Goal: Learn about a topic

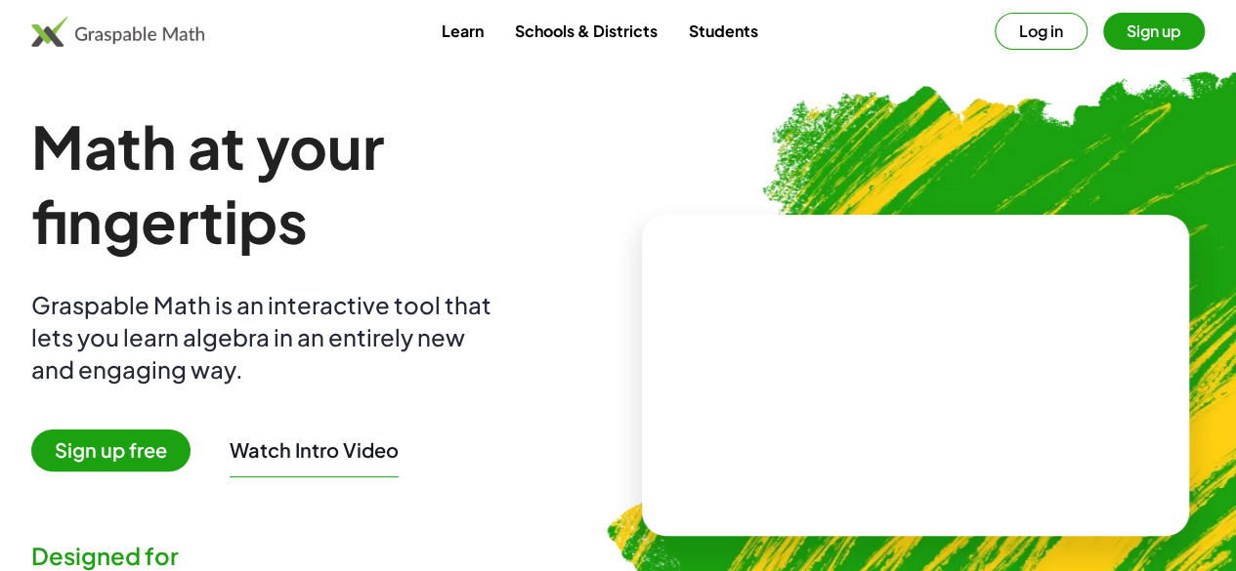
click at [1103, 24] on button "Sign up" at bounding box center [1154, 31] width 102 height 37
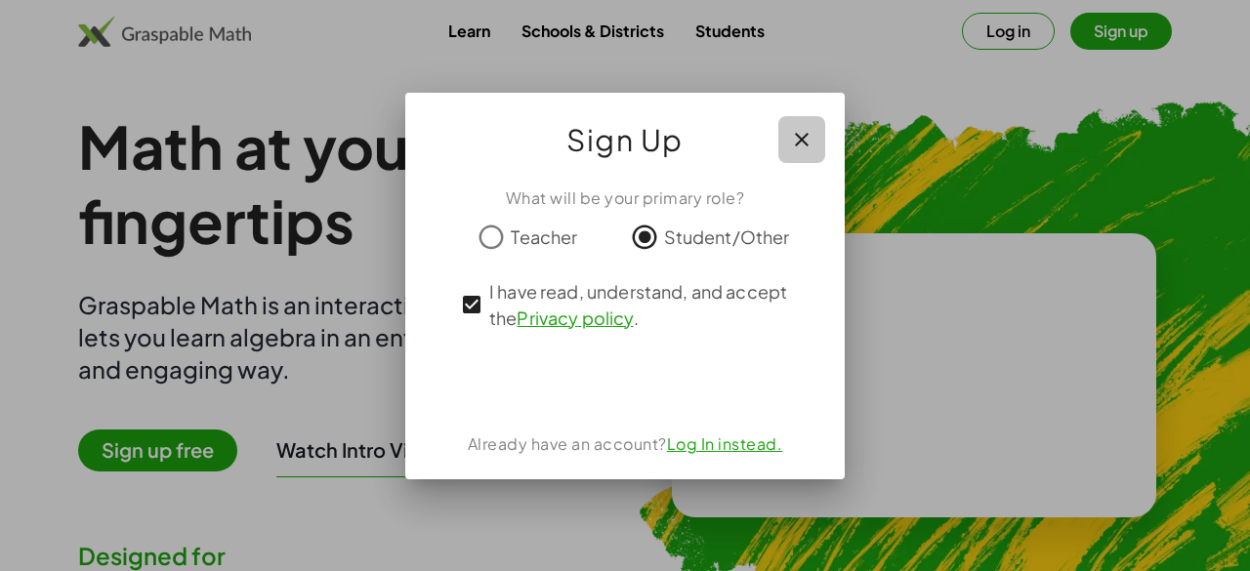
click at [795, 144] on icon "button" at bounding box center [801, 139] width 23 height 23
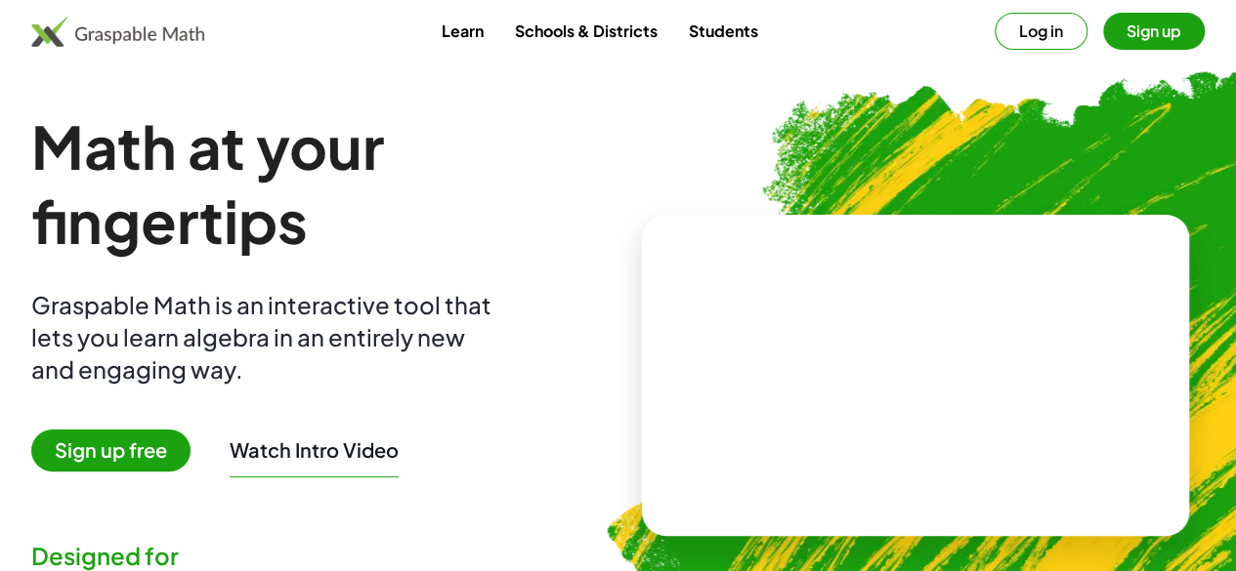
click at [176, 443] on span "Sign up free" at bounding box center [110, 451] width 159 height 42
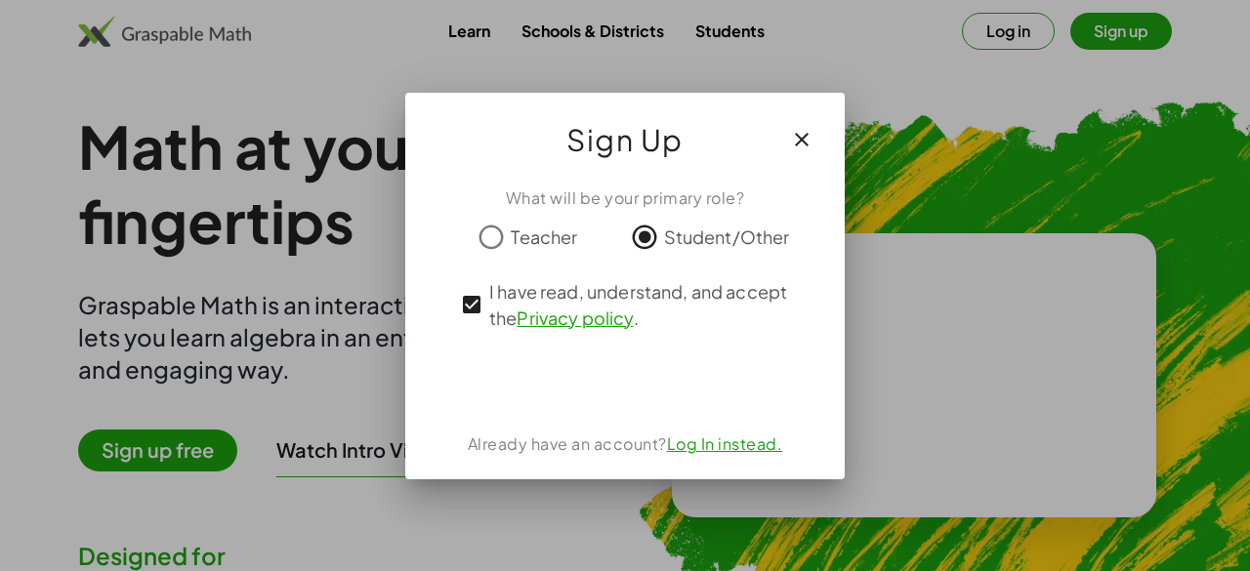
click at [280, 309] on div at bounding box center [625, 285] width 1250 height 571
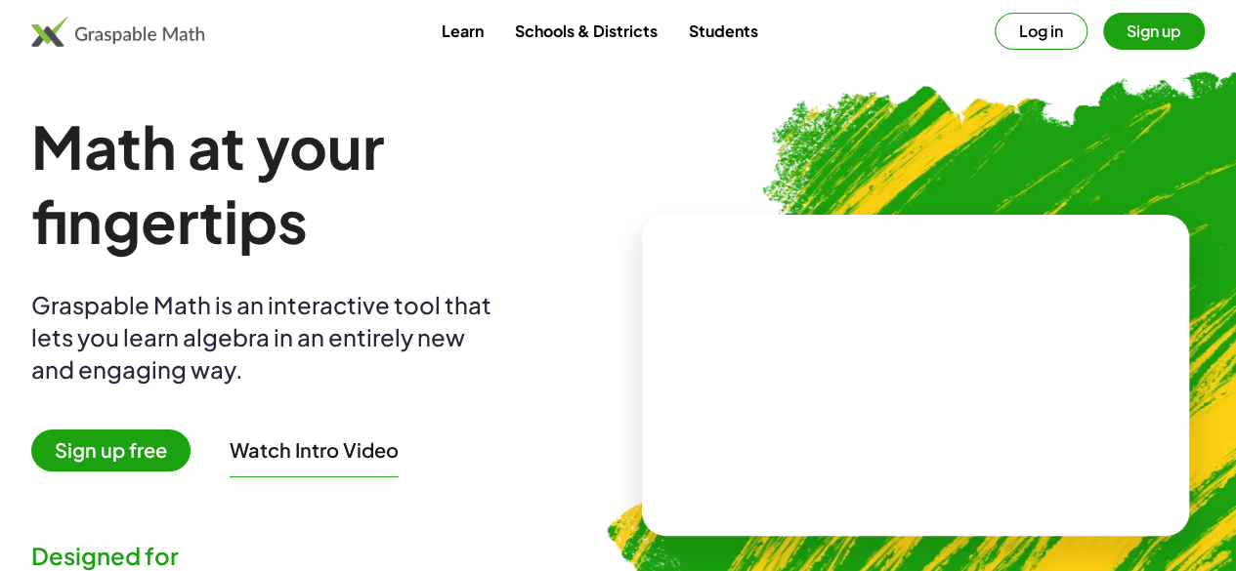
click at [1017, 48] on button "Log in" at bounding box center [1040, 31] width 93 height 37
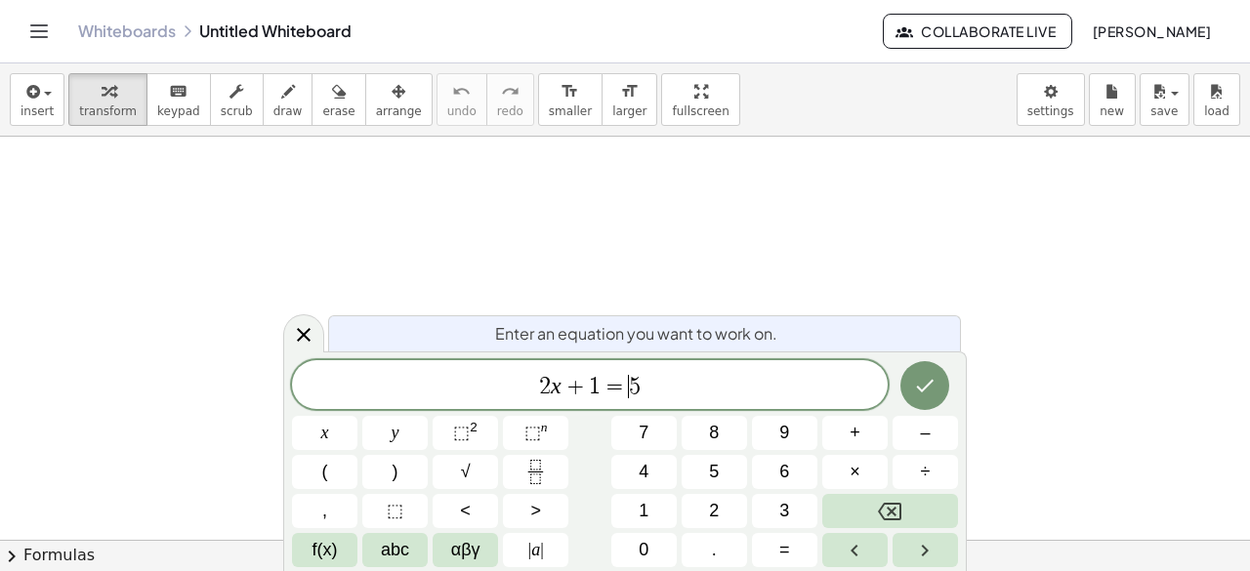
click at [613, 400] on span "2 x + 1 = ​ 5" at bounding box center [590, 386] width 596 height 27
click at [684, 392] on span "2 x + 1 = 5 ​" at bounding box center [590, 386] width 596 height 27
drag, startPoint x: 684, startPoint y: 392, endPoint x: 506, endPoint y: 389, distance: 177.8
click at [506, 389] on span "2 x + 1 = 5" at bounding box center [590, 386] width 596 height 27
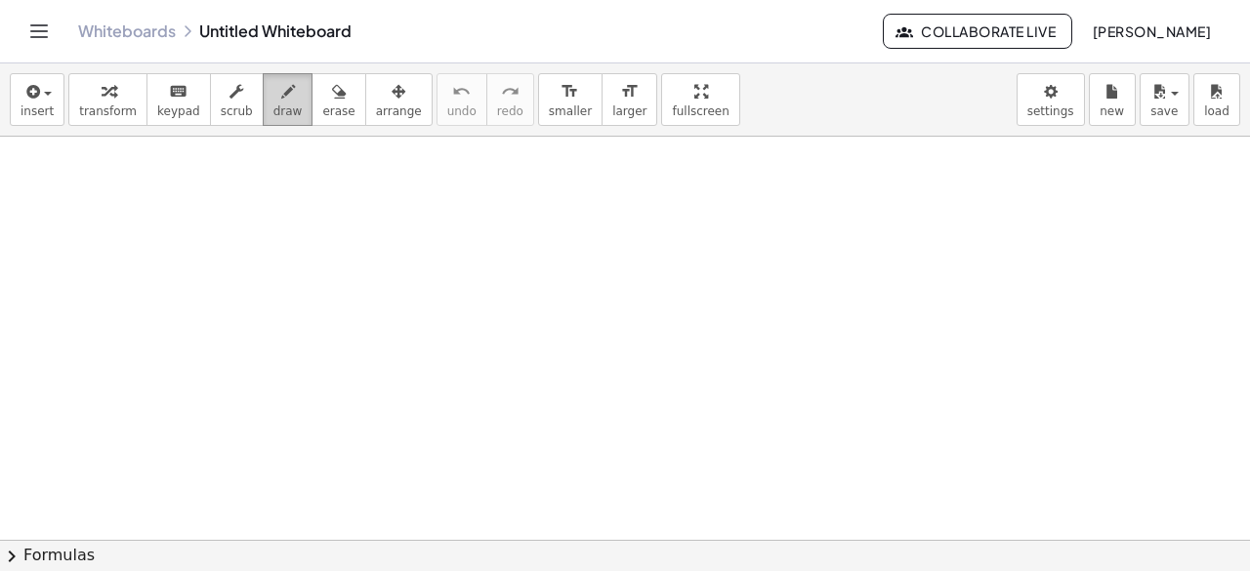
click at [274, 107] on span "draw" at bounding box center [288, 112] width 29 height 14
drag, startPoint x: 203, startPoint y: 216, endPoint x: 322, endPoint y: 271, distance: 131.1
drag, startPoint x: 334, startPoint y: 220, endPoint x: 358, endPoint y: 262, distance: 48.1
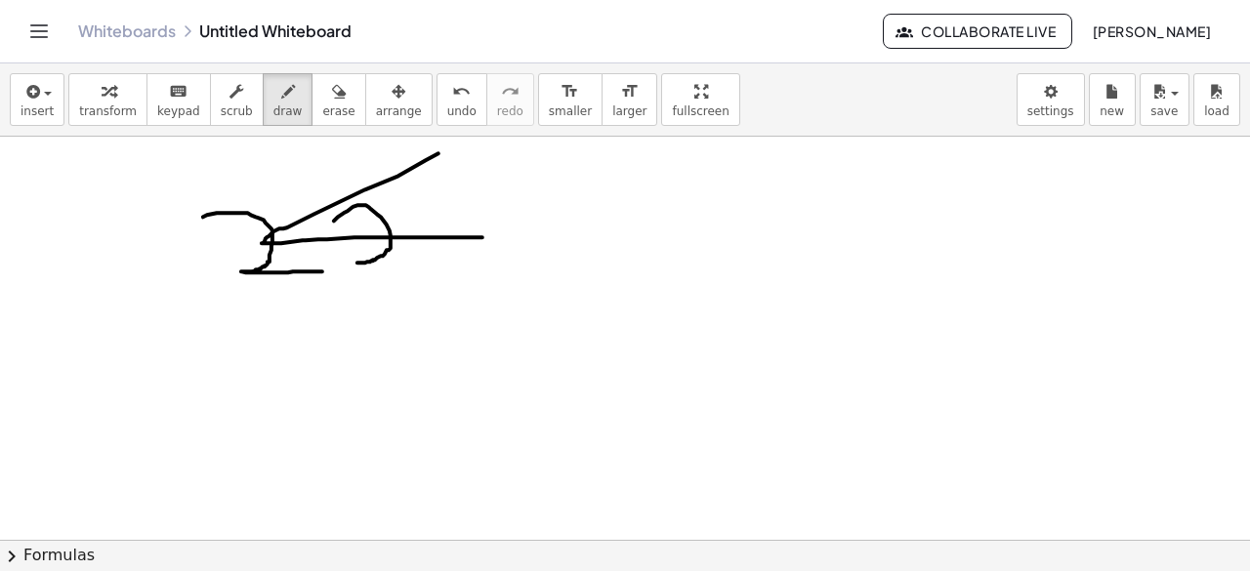
drag, startPoint x: 439, startPoint y: 152, endPoint x: 483, endPoint y: 236, distance: 94.8
click at [322, 97] on div "button" at bounding box center [338, 90] width 32 height 23
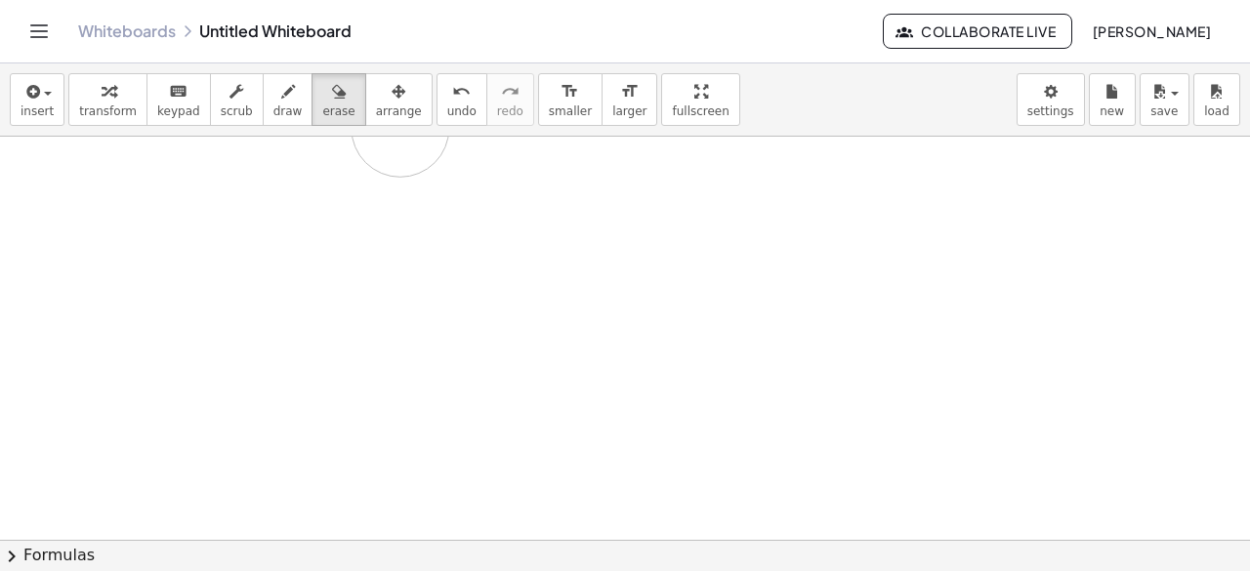
drag, startPoint x: 232, startPoint y: 233, endPoint x: 401, endPoint y: 127, distance: 198.9
click at [401, 127] on div "insert select one: Math Expression Function Text Youtube Video Graphing Geometr…" at bounding box center [625, 317] width 1250 height 508
click at [169, 97] on icon "keyboard" at bounding box center [178, 91] width 19 height 23
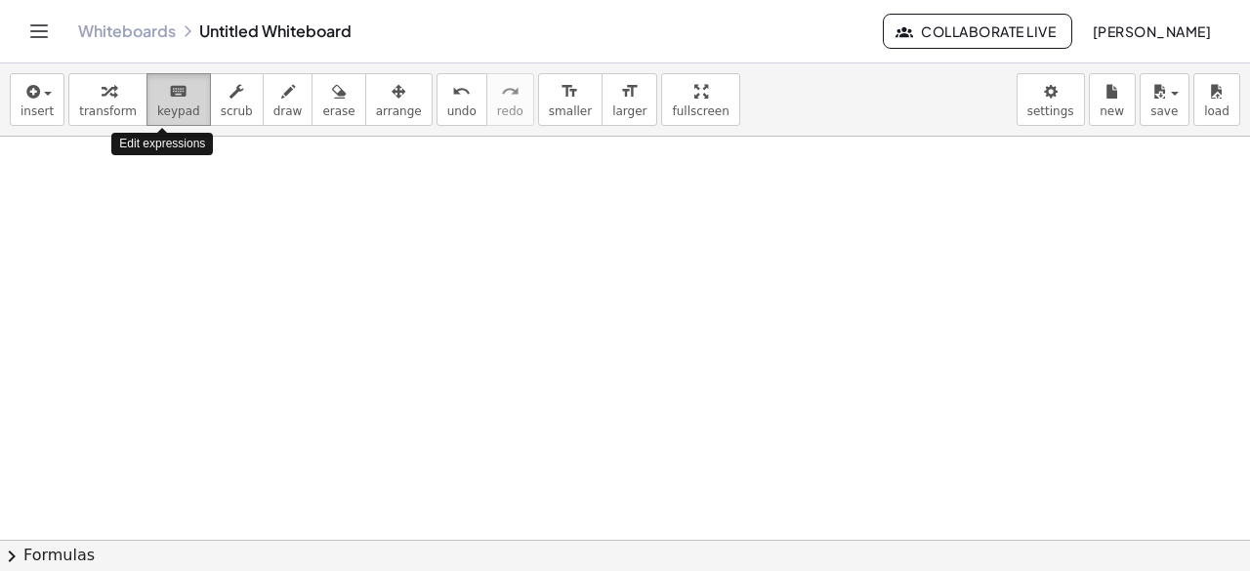
click at [169, 97] on icon "keyboard" at bounding box center [178, 91] width 19 height 23
click at [166, 105] on span "keypad" at bounding box center [178, 112] width 43 height 14
click at [170, 130] on div "insert select one: Math Expression Function Text Youtube Video Graphing Geometr…" at bounding box center [625, 99] width 1250 height 73
click at [170, 128] on div "insert select one: Math Expression Function Text Youtube Video Graphing Geometr…" at bounding box center [625, 99] width 1250 height 73
click at [170, 91] on icon "keyboard" at bounding box center [178, 91] width 19 height 23
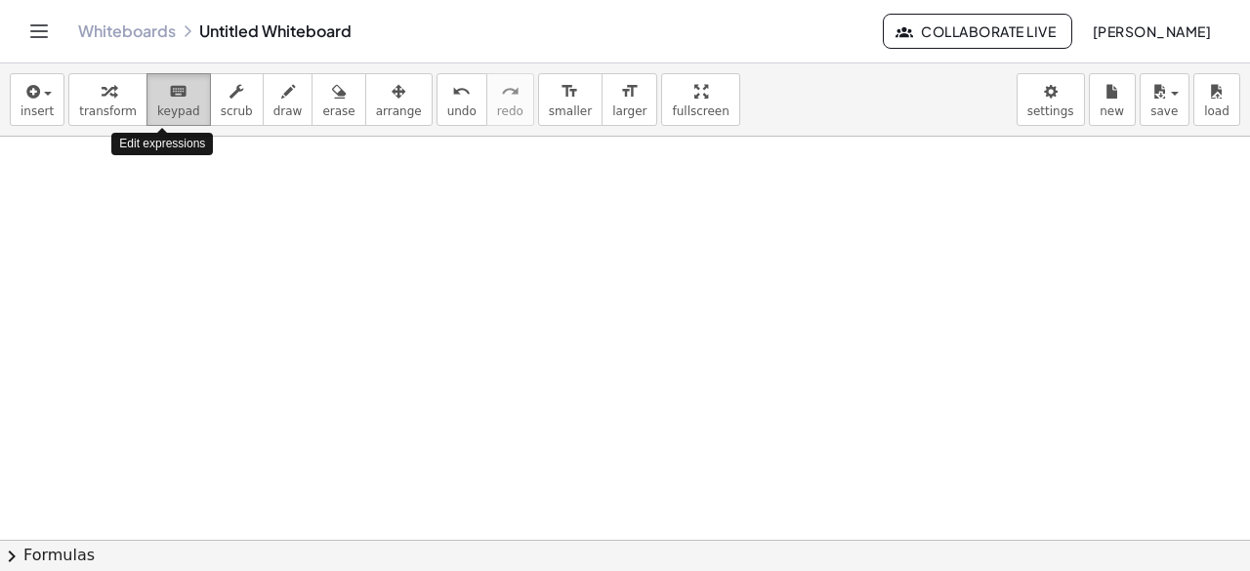
click at [170, 91] on icon "keyboard" at bounding box center [178, 91] width 19 height 23
drag, startPoint x: 262, startPoint y: 271, endPoint x: 474, endPoint y: 313, distance: 216.1
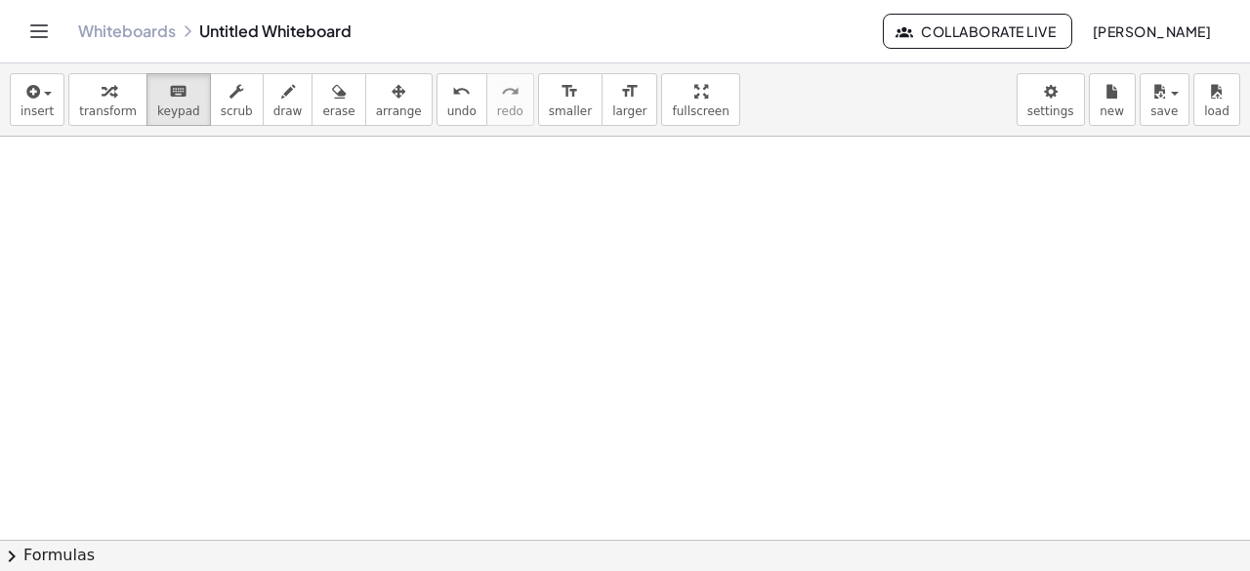
click at [171, 117] on span "keypad" at bounding box center [178, 112] width 43 height 14
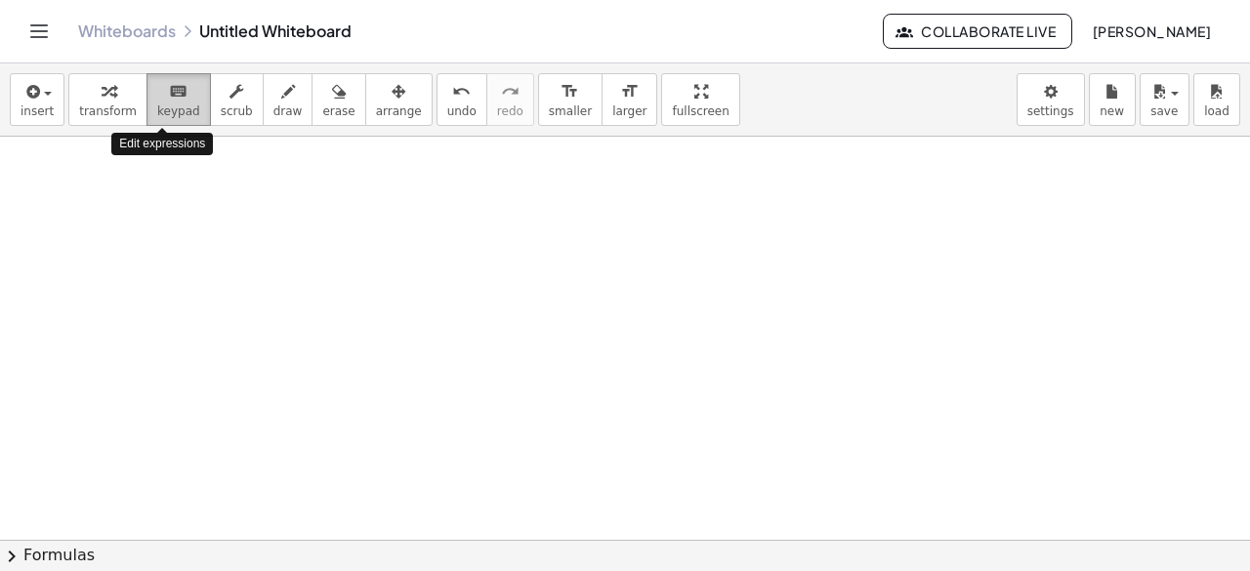
click at [171, 117] on span "keypad" at bounding box center [178, 112] width 43 height 14
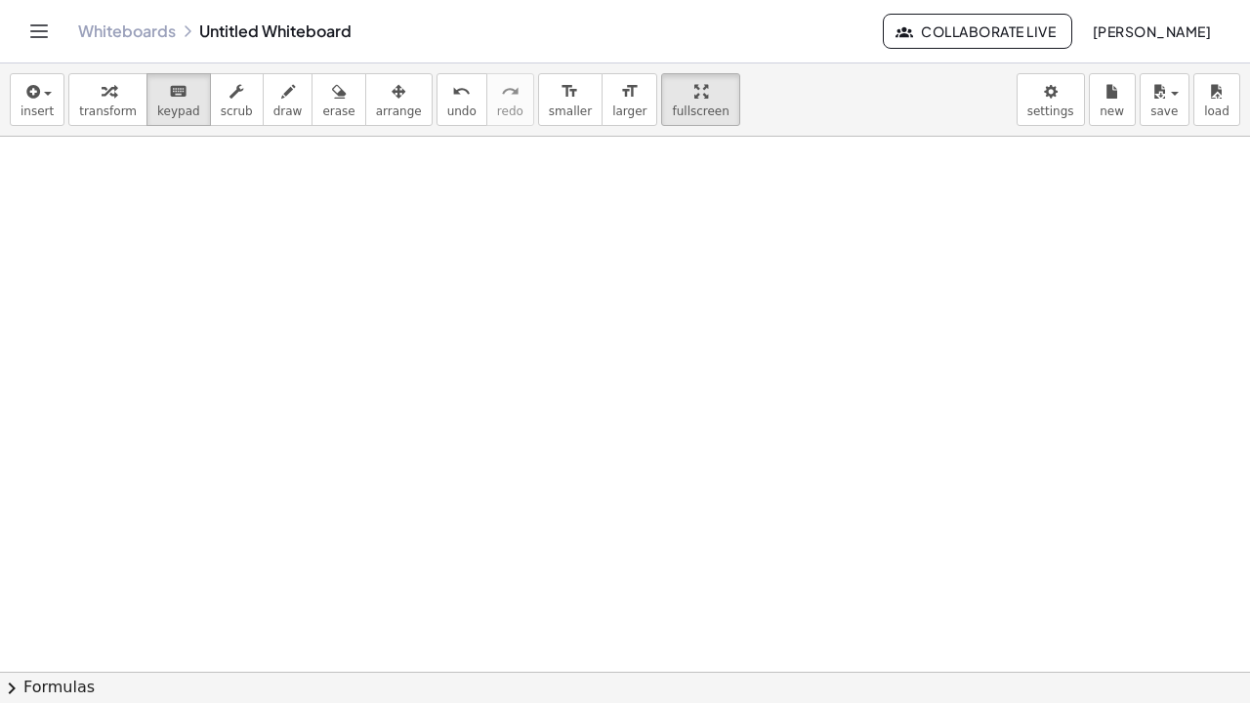
drag, startPoint x: 637, startPoint y: 119, endPoint x: 637, endPoint y: 204, distance: 85.0
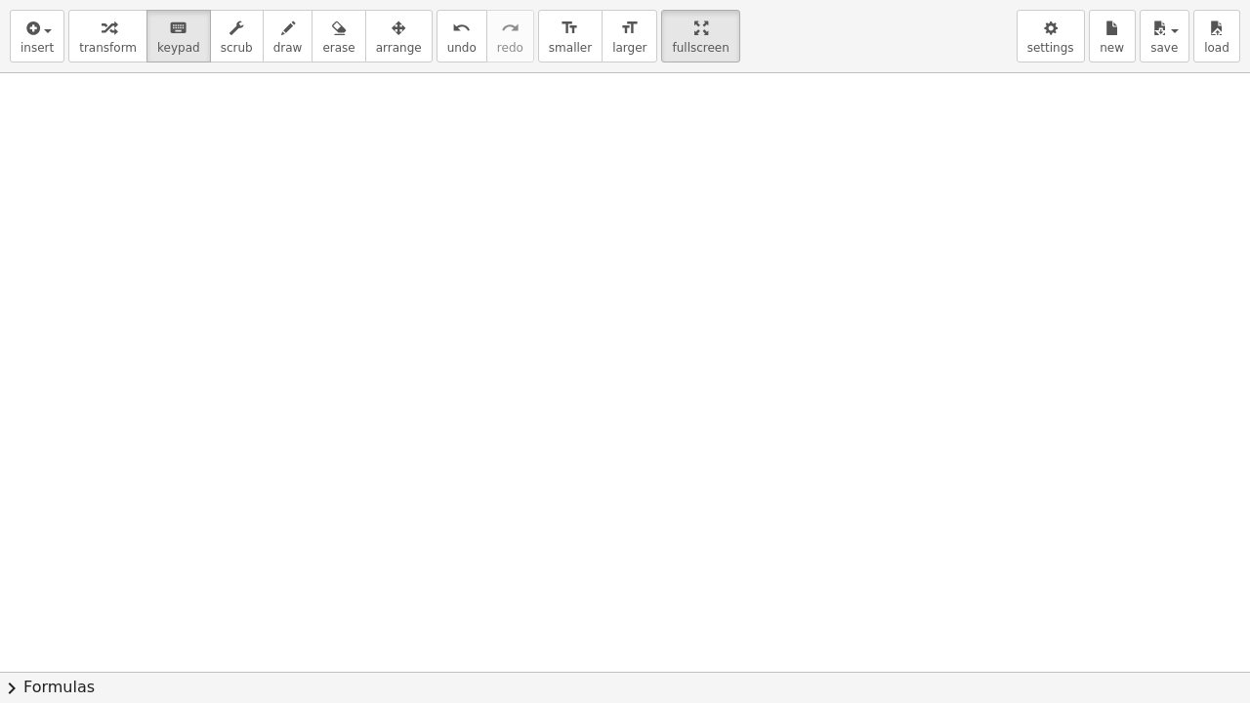
click at [637, 204] on div "insert select one: Math Expression Function Text Youtube Video Graphing Geometr…" at bounding box center [625, 351] width 1250 height 703
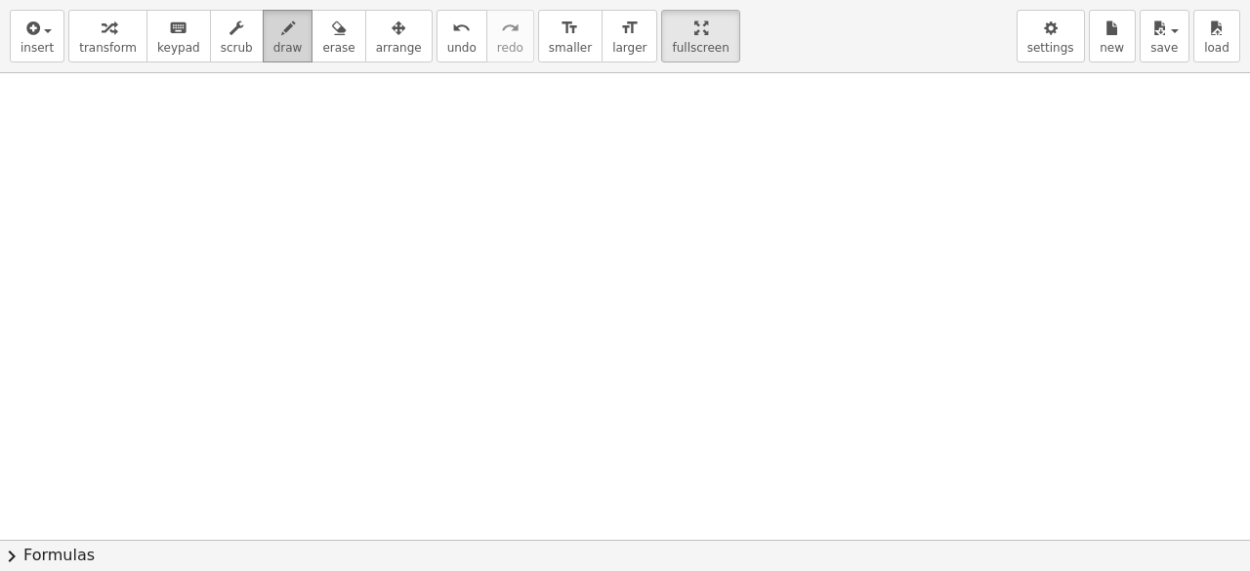
click at [281, 63] on button "draw" at bounding box center [288, 36] width 51 height 53
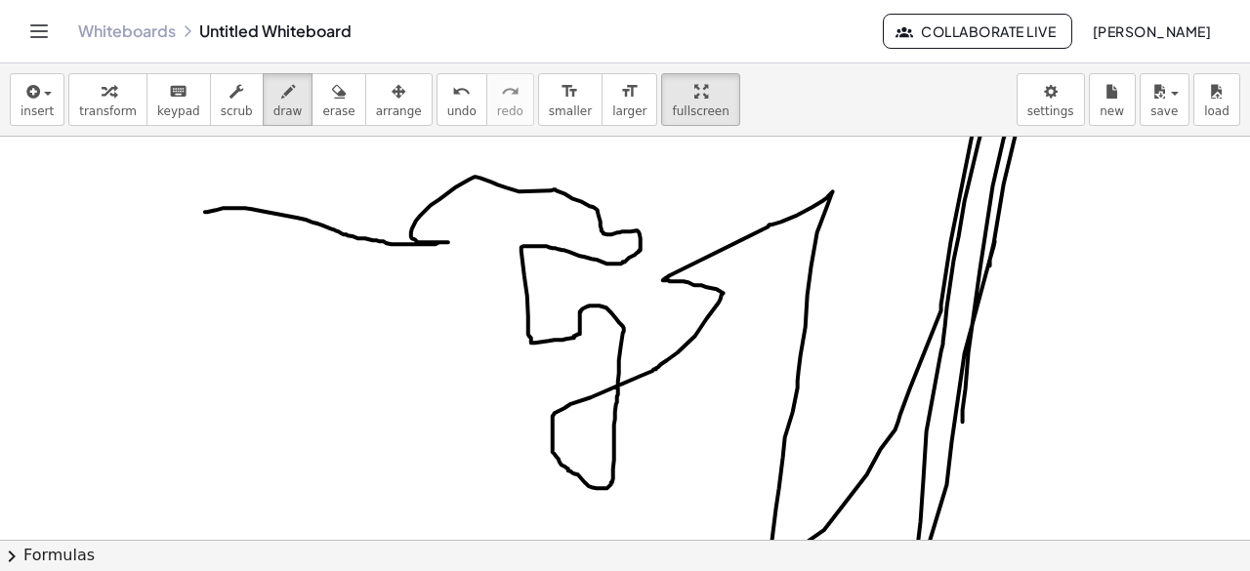
drag, startPoint x: 205, startPoint y: 211, endPoint x: 963, endPoint y: 421, distance: 786.6
click at [312, 107] on button "erase" at bounding box center [339, 99] width 54 height 53
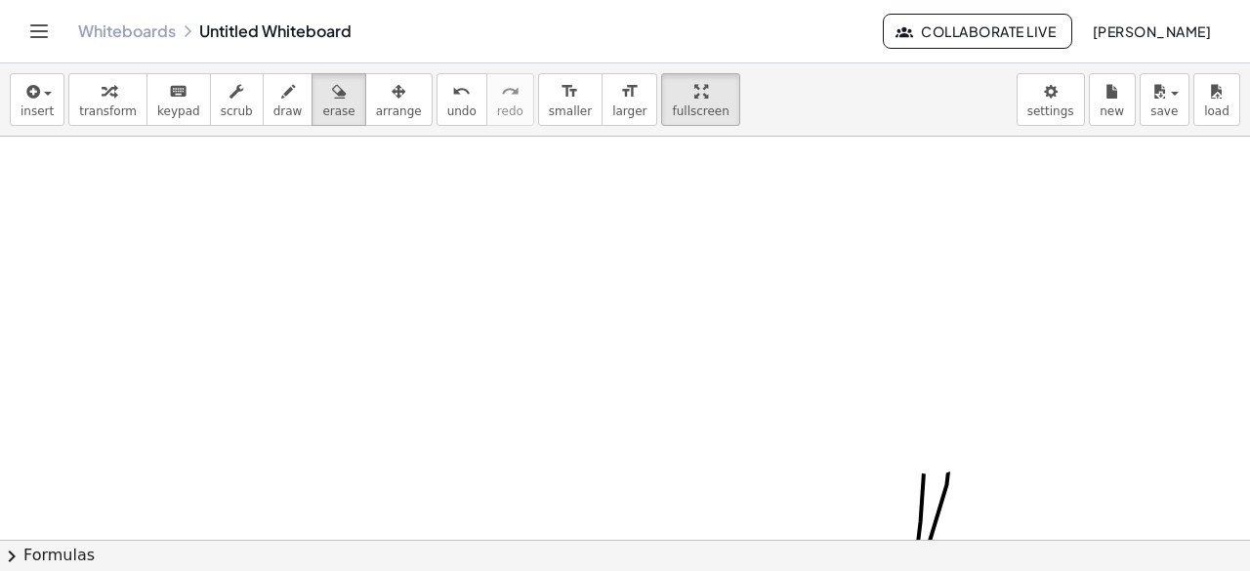
drag, startPoint x: 211, startPoint y: 181, endPoint x: 1043, endPoint y: 60, distance: 841.0
click at [1043, 60] on div "Graspable Math Activities Whiteboards Classes Account v1.28.5 | Privacy policy …" at bounding box center [625, 285] width 1250 height 571
drag, startPoint x: 928, startPoint y: 477, endPoint x: 713, endPoint y: 400, distance: 228.3
